Goal: Information Seeking & Learning: Learn about a topic

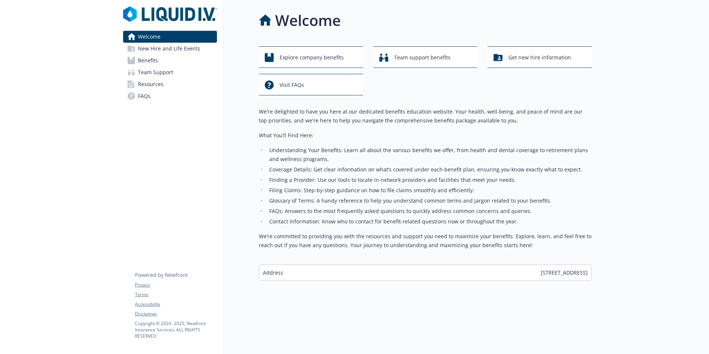
click at [143, 61] on span "Benefits" at bounding box center [148, 61] width 20 height 12
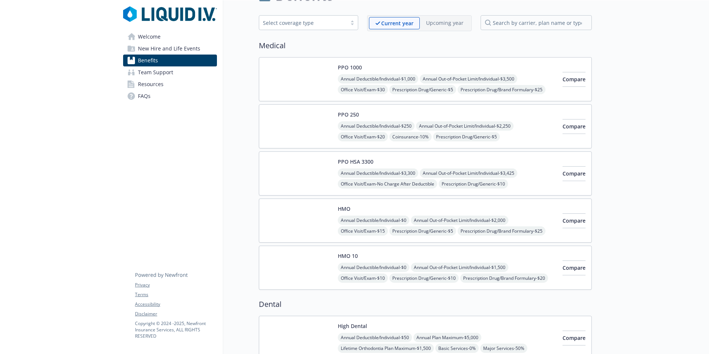
scroll to position [37, 0]
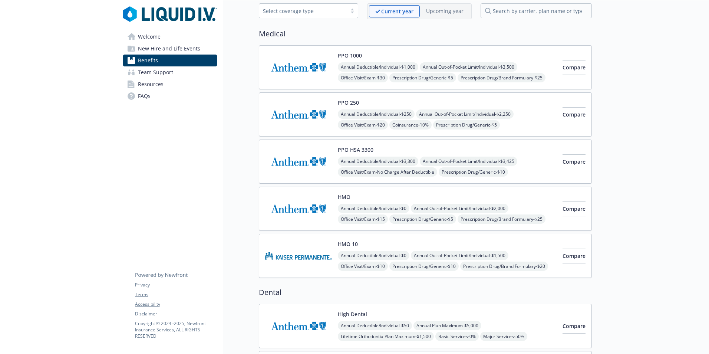
click at [302, 204] on img at bounding box center [298, 209] width 67 height 32
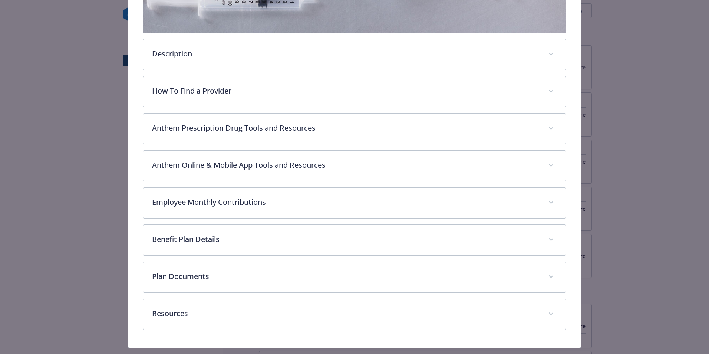
scroll to position [241, 0]
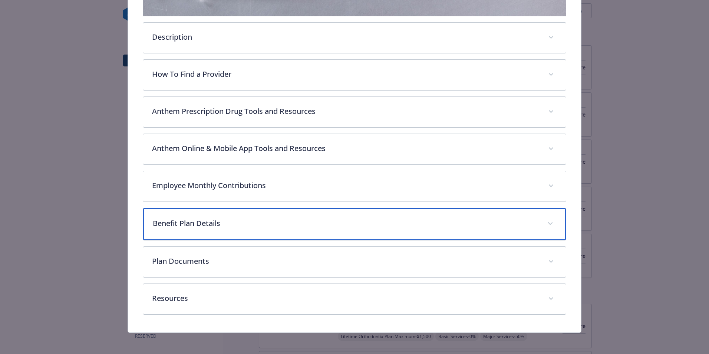
click at [332, 212] on div "Benefit Plan Details" at bounding box center [354, 224] width 423 height 32
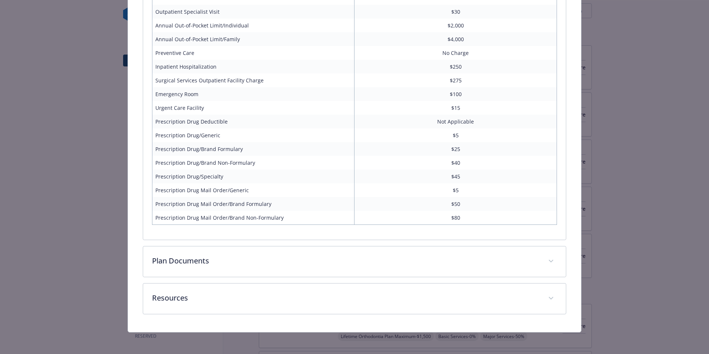
scroll to position [539, 0]
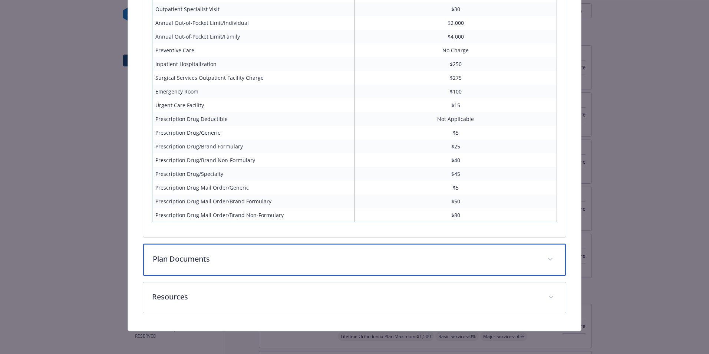
click at [284, 259] on p "Plan Documents" at bounding box center [346, 258] width 386 height 11
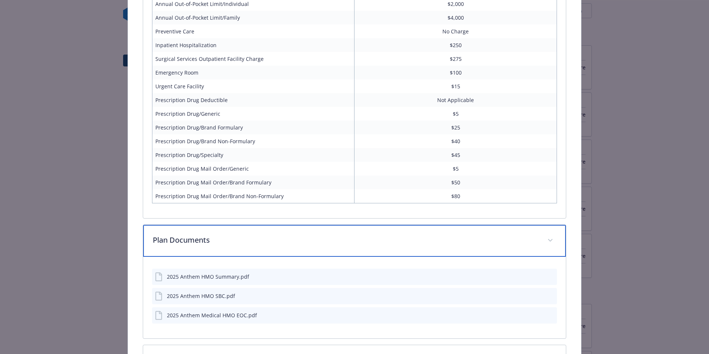
scroll to position [574, 0]
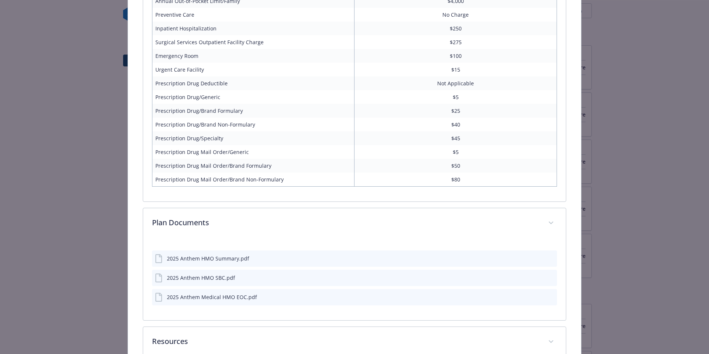
click at [278, 265] on div "2025 Anthem HMO Summary.pdf" at bounding box center [354, 258] width 405 height 16
click at [278, 257] on div "2025 Anthem HMO Summary.pdf" at bounding box center [354, 258] width 405 height 16
click at [547, 256] on icon "preview file" at bounding box center [550, 257] width 7 height 5
